Goal: Task Accomplishment & Management: Manage account settings

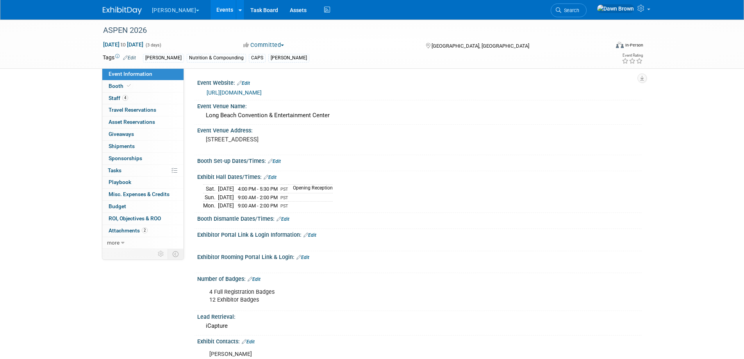
click at [211, 9] on link "Events" at bounding box center [225, 10] width 29 height 20
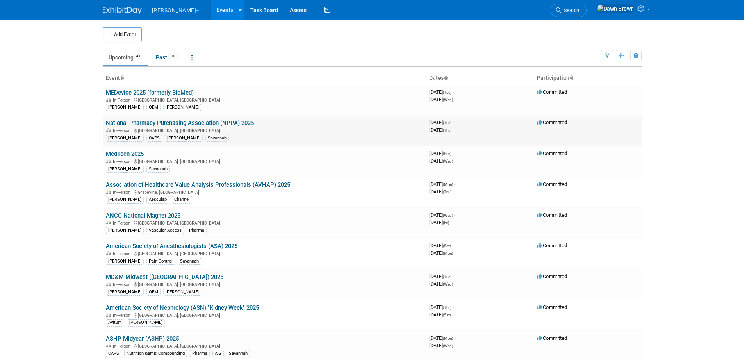
click at [230, 120] on link "National Pharmacy Purchasing Association (NPPA) 2025" at bounding box center [180, 123] width 148 height 7
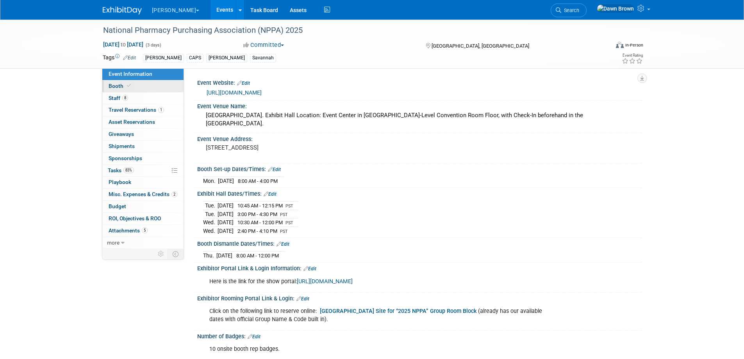
click at [124, 85] on span "Booth" at bounding box center [121, 86] width 24 height 6
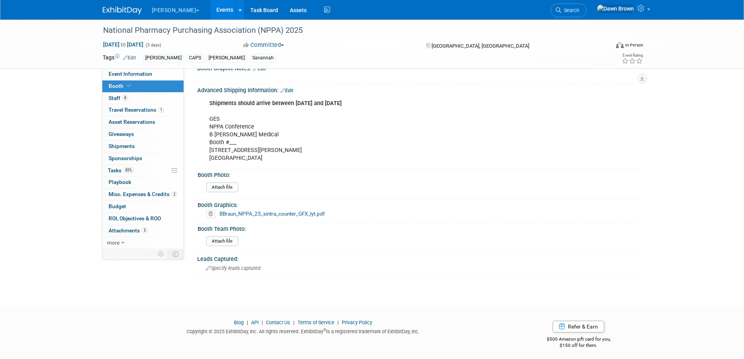
scroll to position [345, 0]
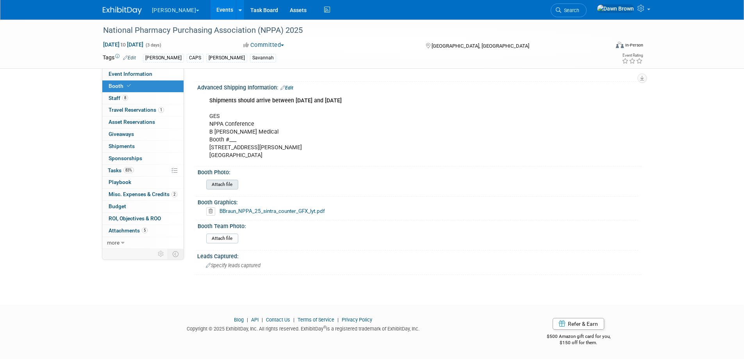
click at [221, 183] on input "file" at bounding box center [185, 184] width 106 height 9
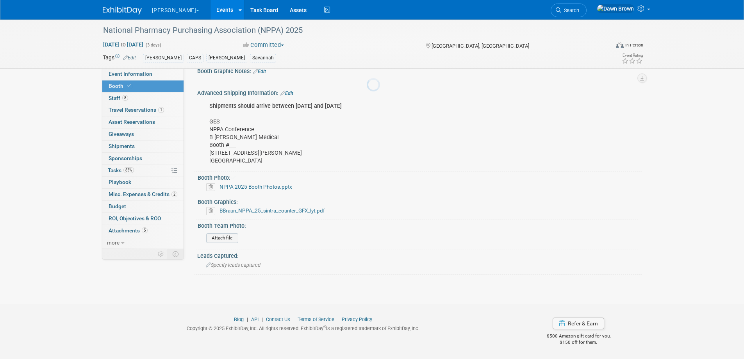
scroll to position [339, 0]
click at [223, 238] on input "file" at bounding box center [185, 238] width 106 height 9
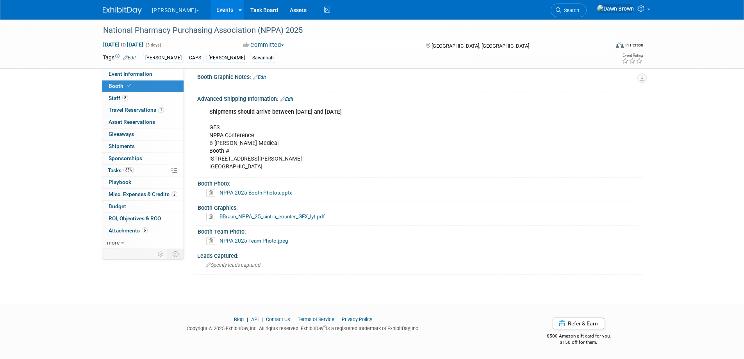
scroll to position [333, 0]
click at [211, 7] on link "Events" at bounding box center [225, 10] width 29 height 20
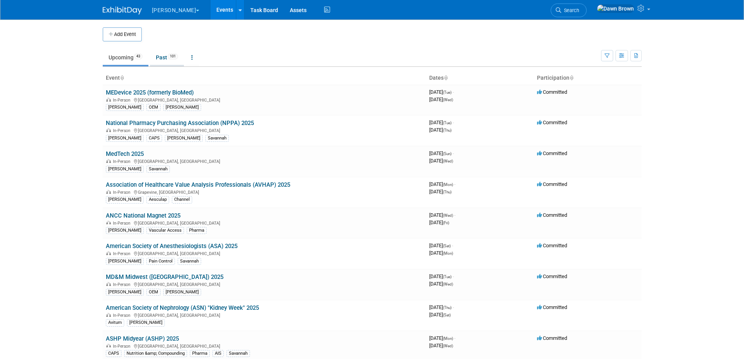
click at [169, 60] on link "Past 101" at bounding box center [167, 57] width 34 height 15
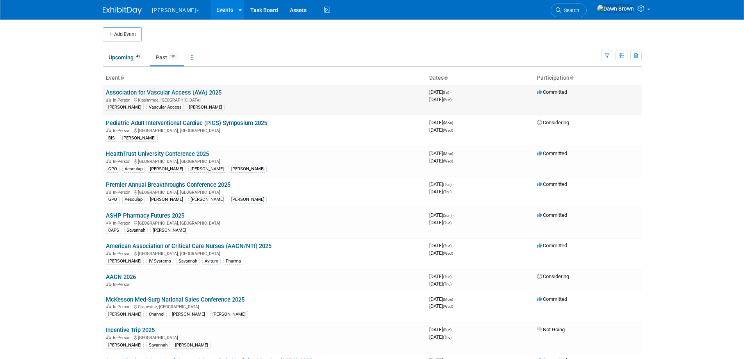
click at [178, 91] on link "Association for Vascular Access (AVA) 2025" at bounding box center [164, 92] width 116 height 7
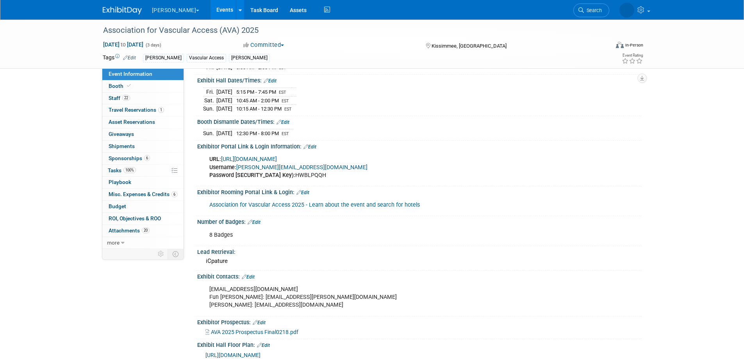
scroll to position [195, 0]
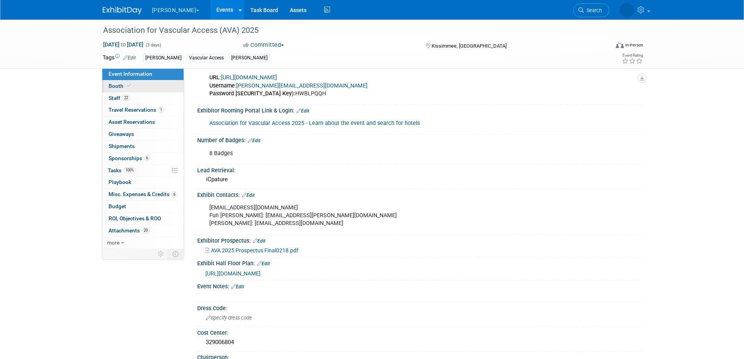
click at [127, 86] on icon at bounding box center [129, 86] width 4 height 4
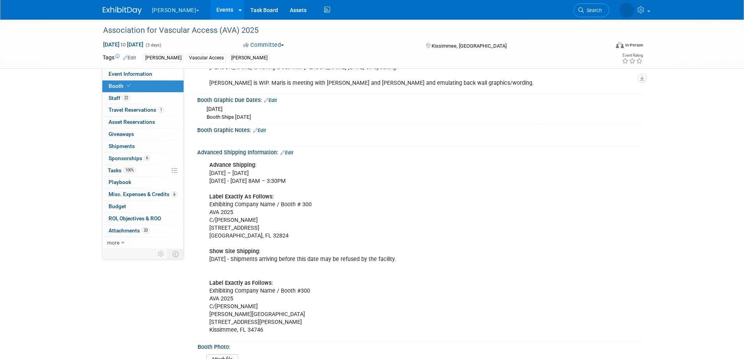
scroll to position [351, 0]
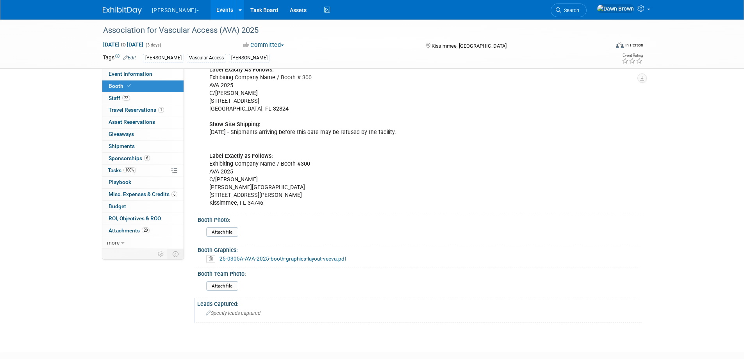
click at [229, 310] on div "Specify leads captured" at bounding box center [419, 313] width 433 height 12
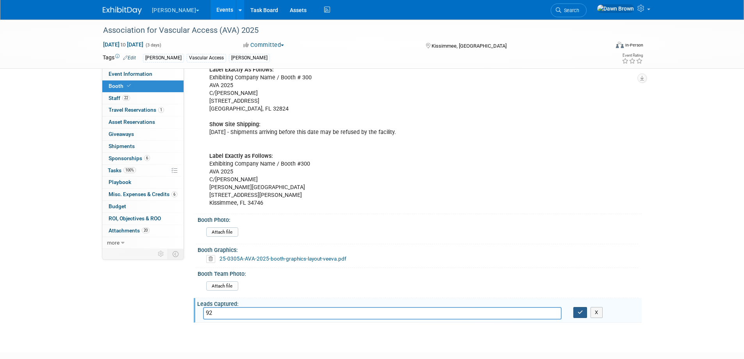
type input "92"
click at [582, 310] on icon "button" at bounding box center [580, 312] width 5 height 5
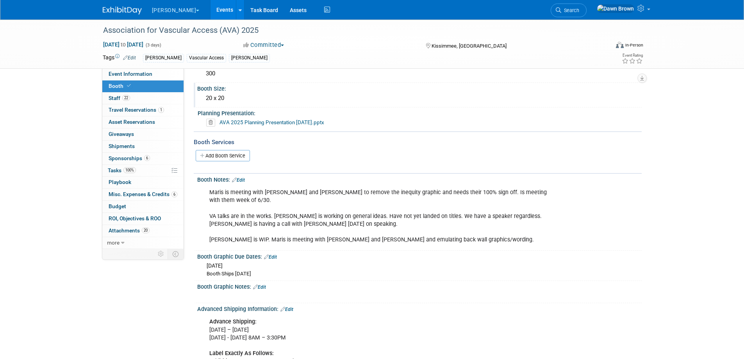
scroll to position [0, 0]
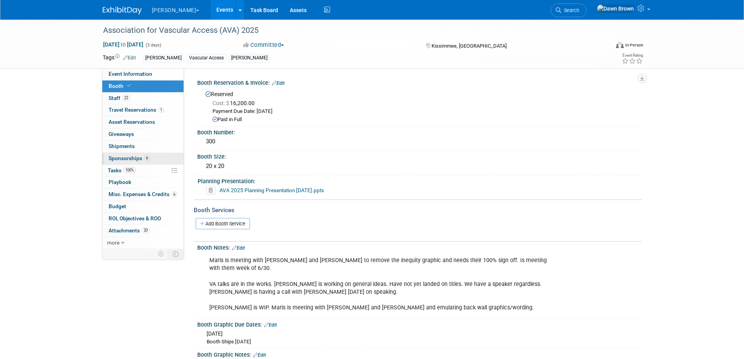
click at [125, 158] on span "Sponsorships 6" at bounding box center [129, 158] width 41 height 6
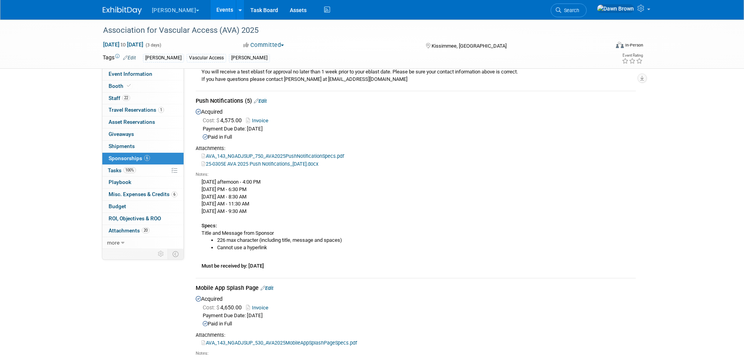
scroll to position [312, 0]
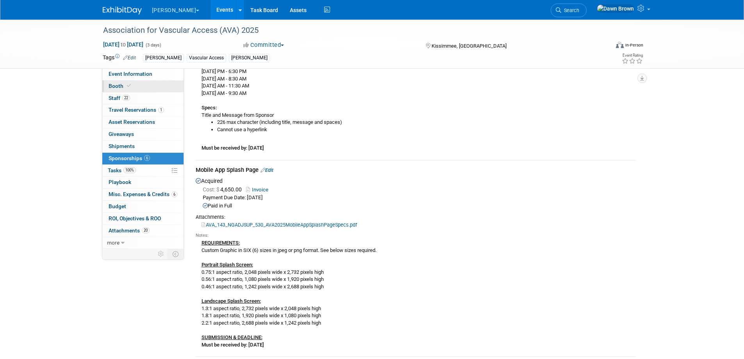
click at [119, 84] on span "Booth" at bounding box center [121, 86] width 24 height 6
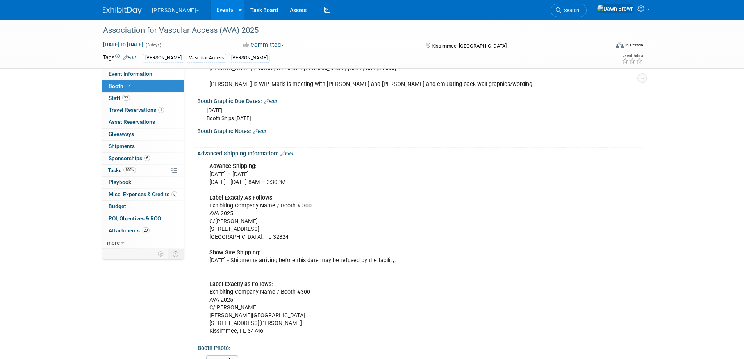
scroll to position [234, 0]
